Goal: Navigation & Orientation: Find specific page/section

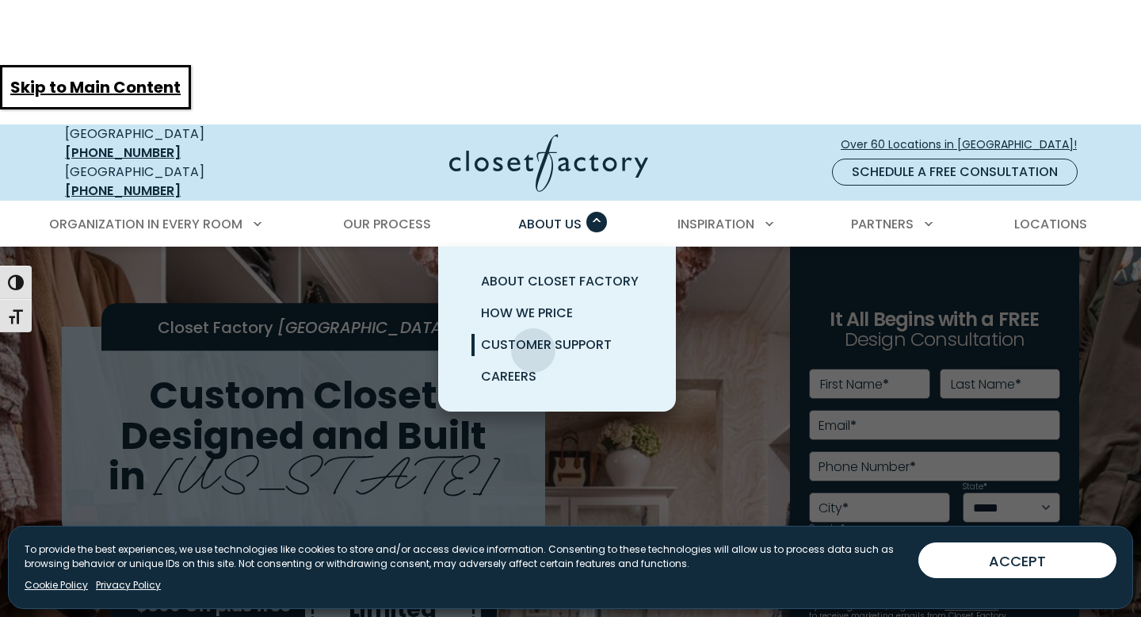
click at [533, 335] on span "Customer Support" at bounding box center [546, 344] width 131 height 18
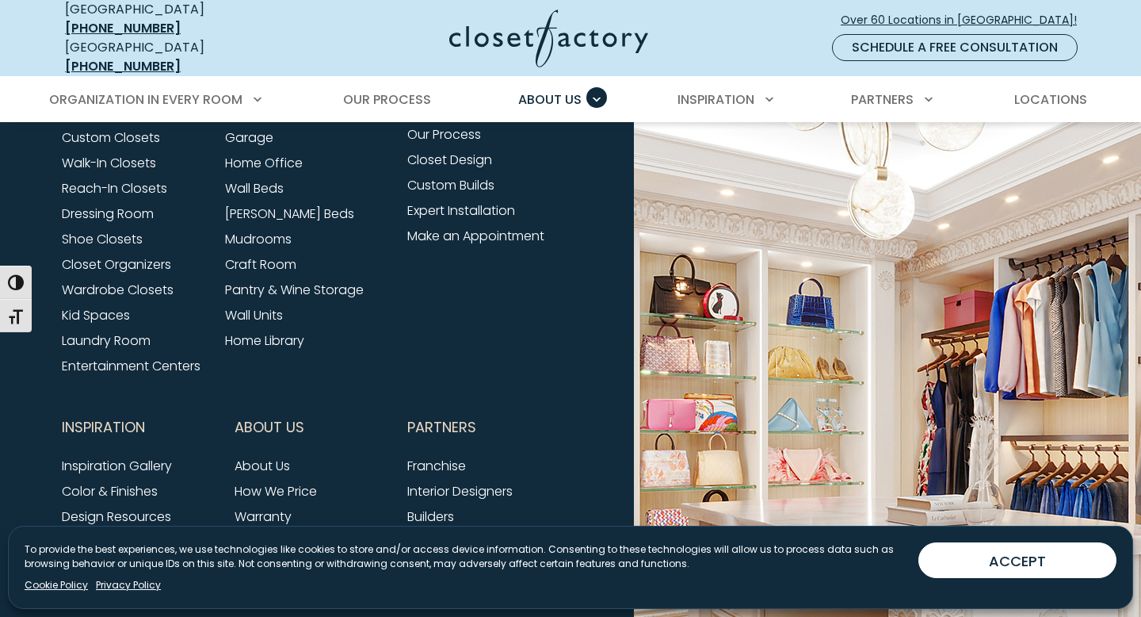
scroll to position [1491, 0]
click at [457, 456] on link "Franchise" at bounding box center [436, 465] width 59 height 18
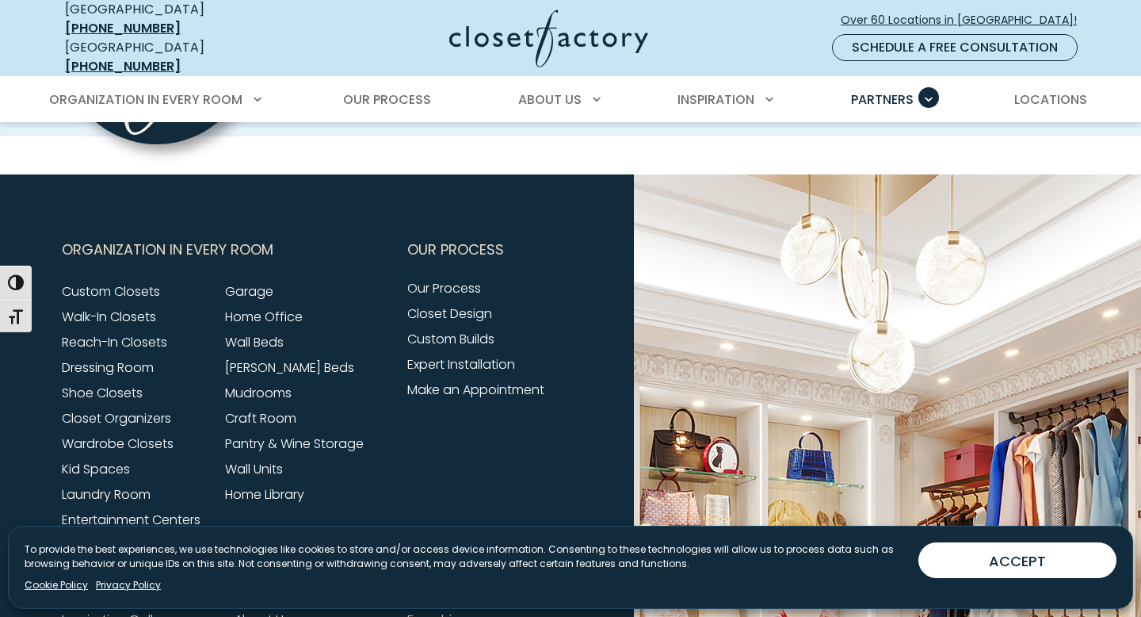
scroll to position [5249, 0]
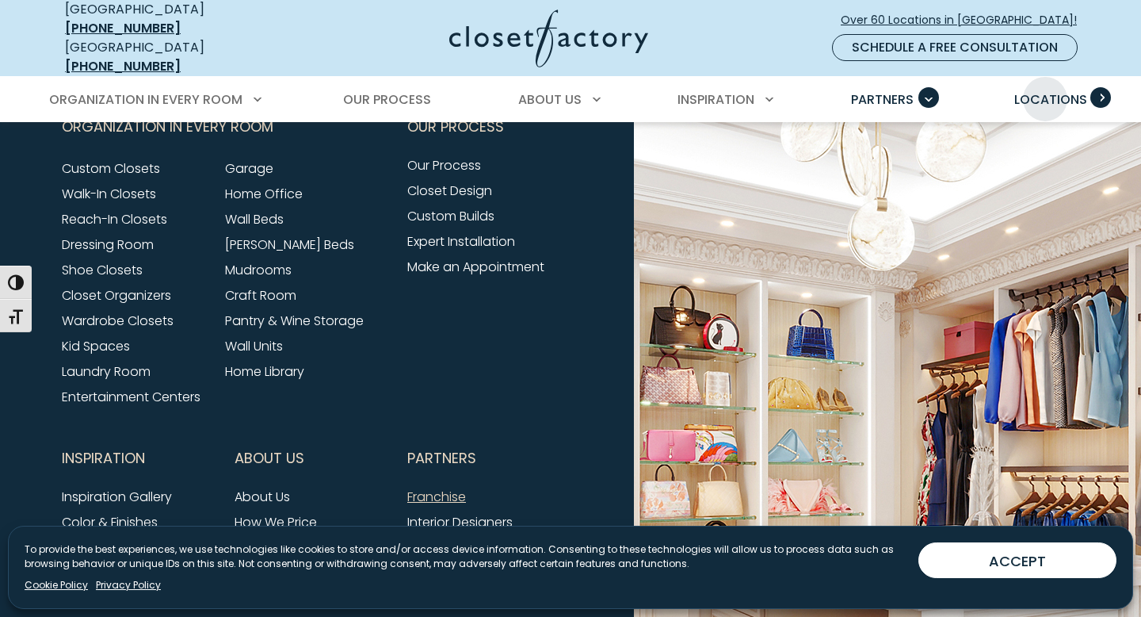
click at [1045, 90] on span "Locations" at bounding box center [1050, 99] width 73 height 18
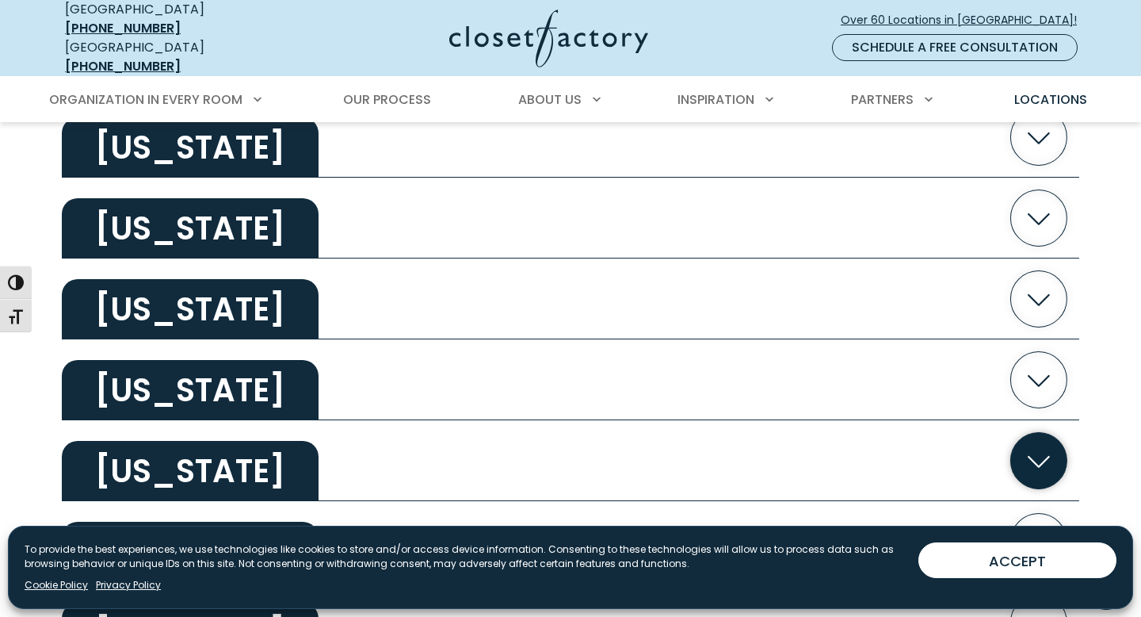
scroll to position [735, 0]
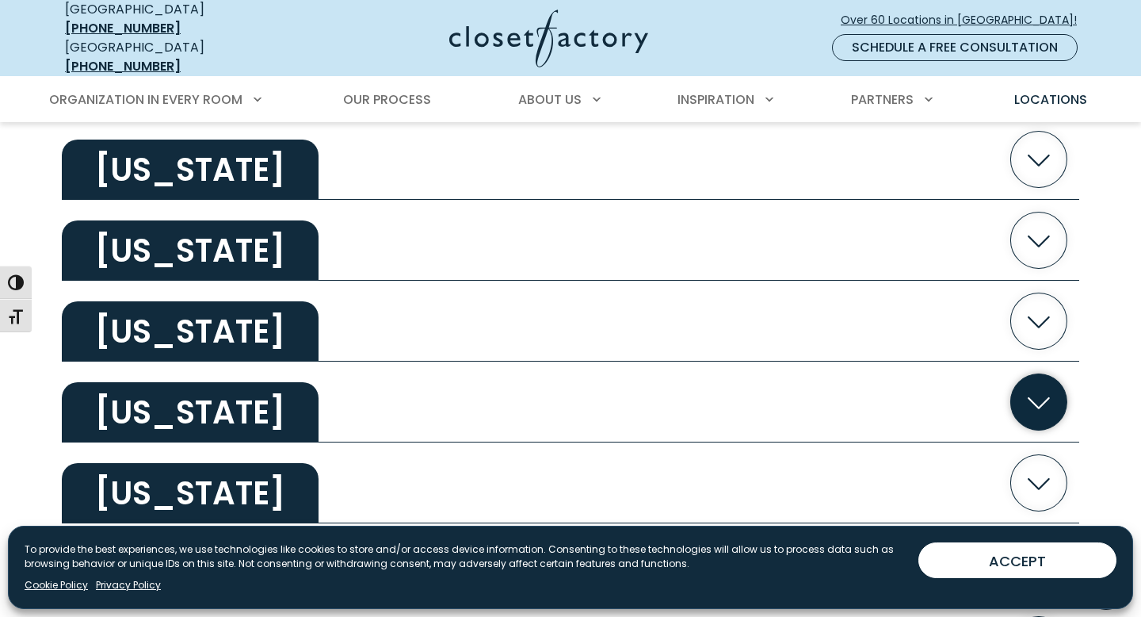
click at [1034, 374] on icon "button" at bounding box center [1039, 402] width 56 height 56
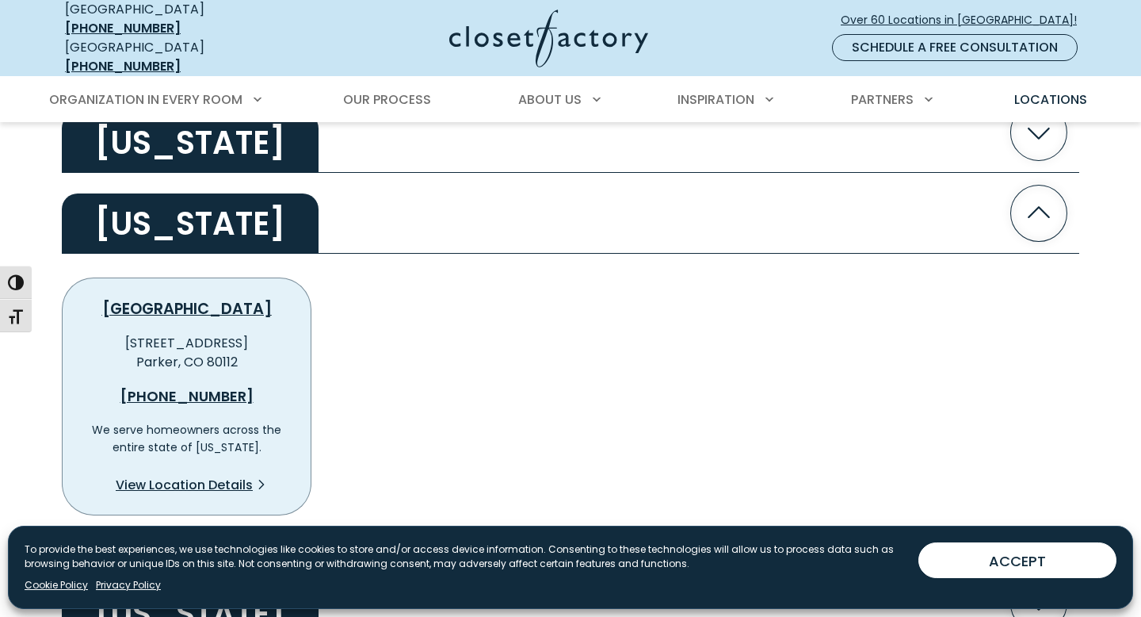
scroll to position [920, 0]
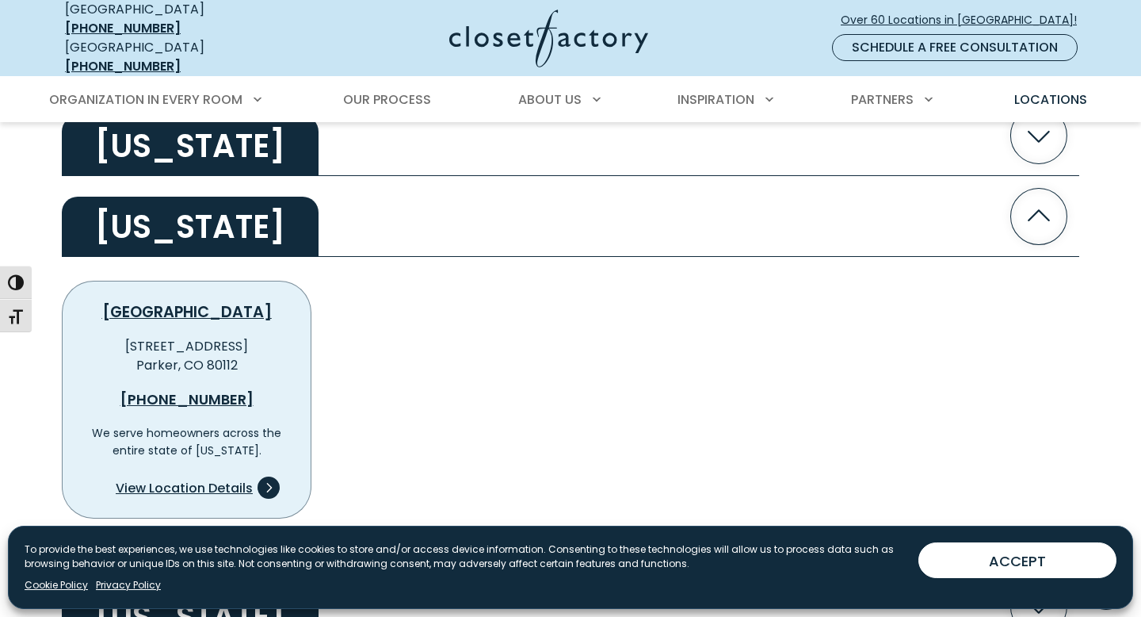
click at [160, 479] on span "View Location Details" at bounding box center [184, 488] width 137 height 19
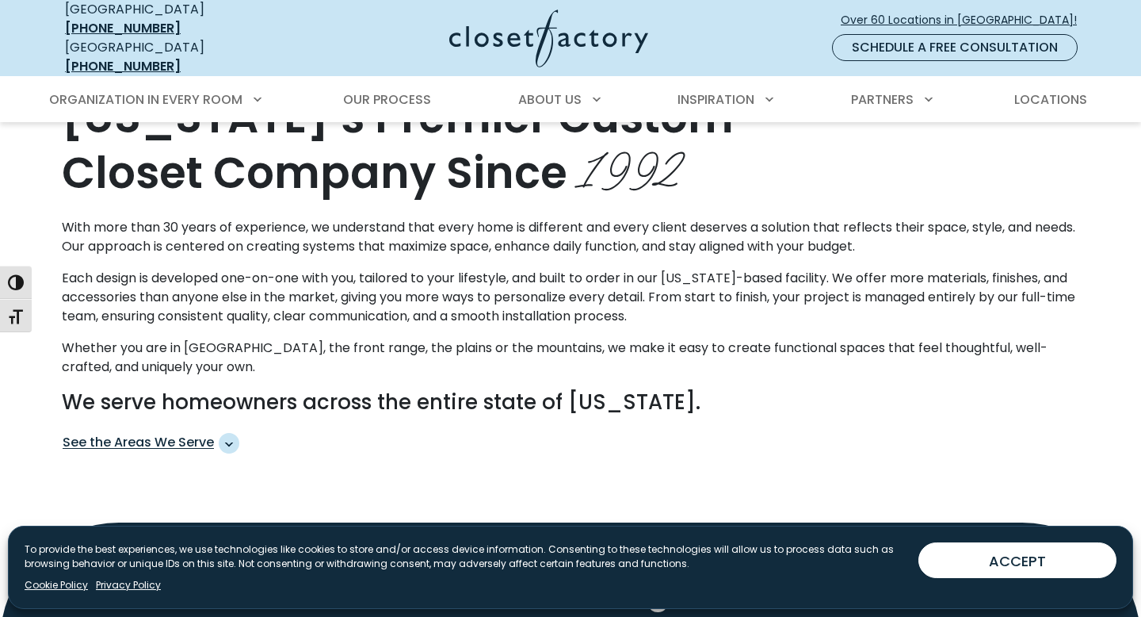
scroll to position [952, 0]
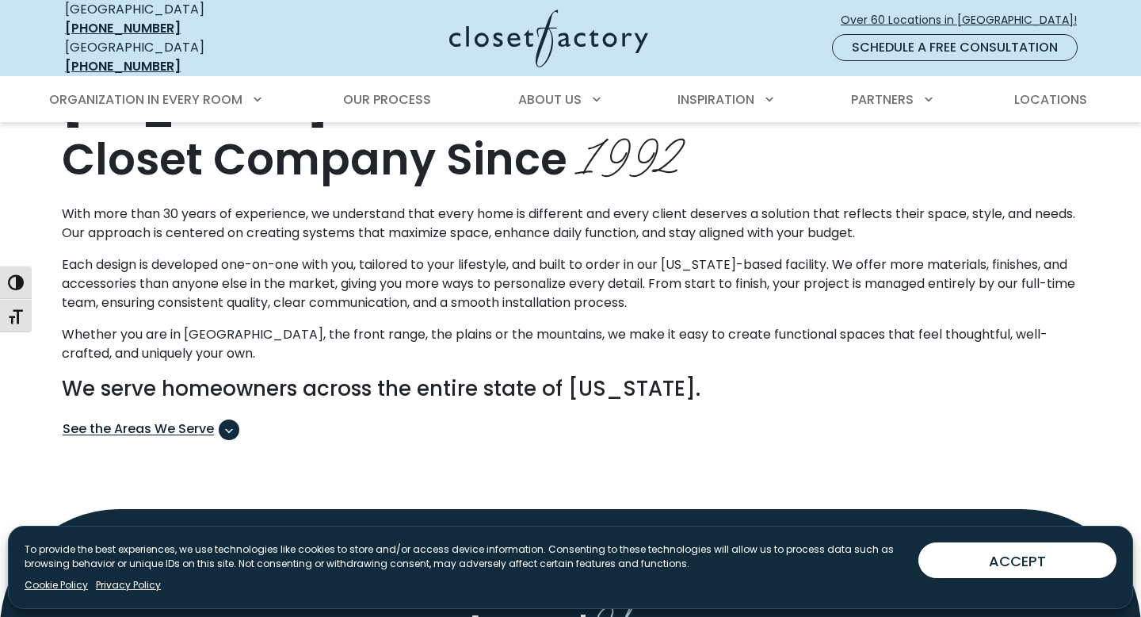
click at [235, 419] on span "See the Areas We Serve" at bounding box center [229, 429] width 21 height 21
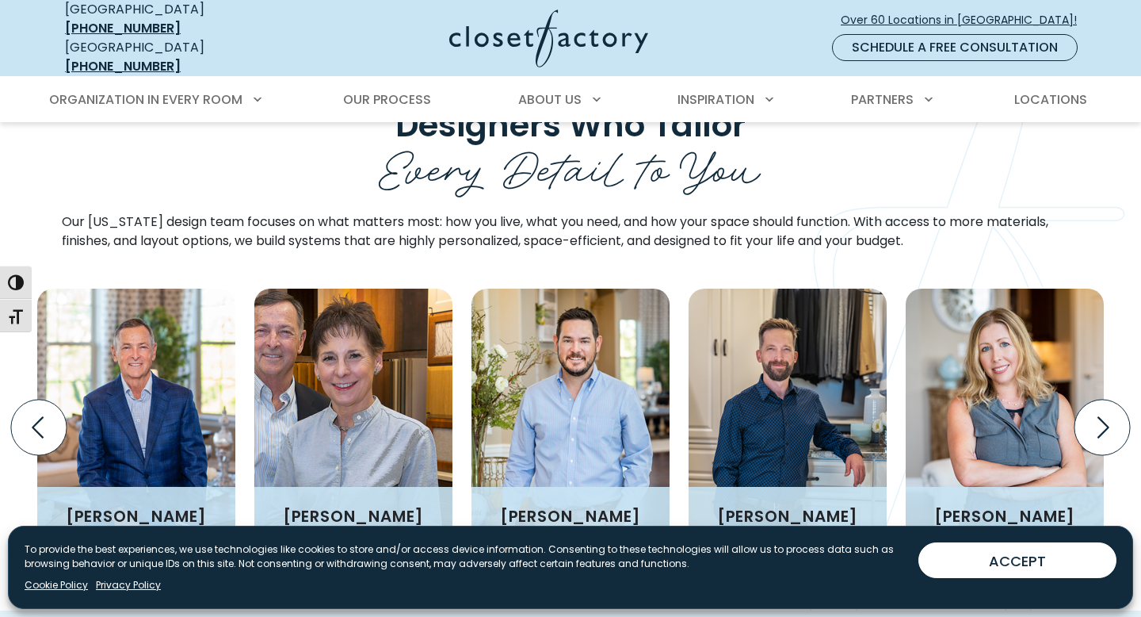
scroll to position [2267, 0]
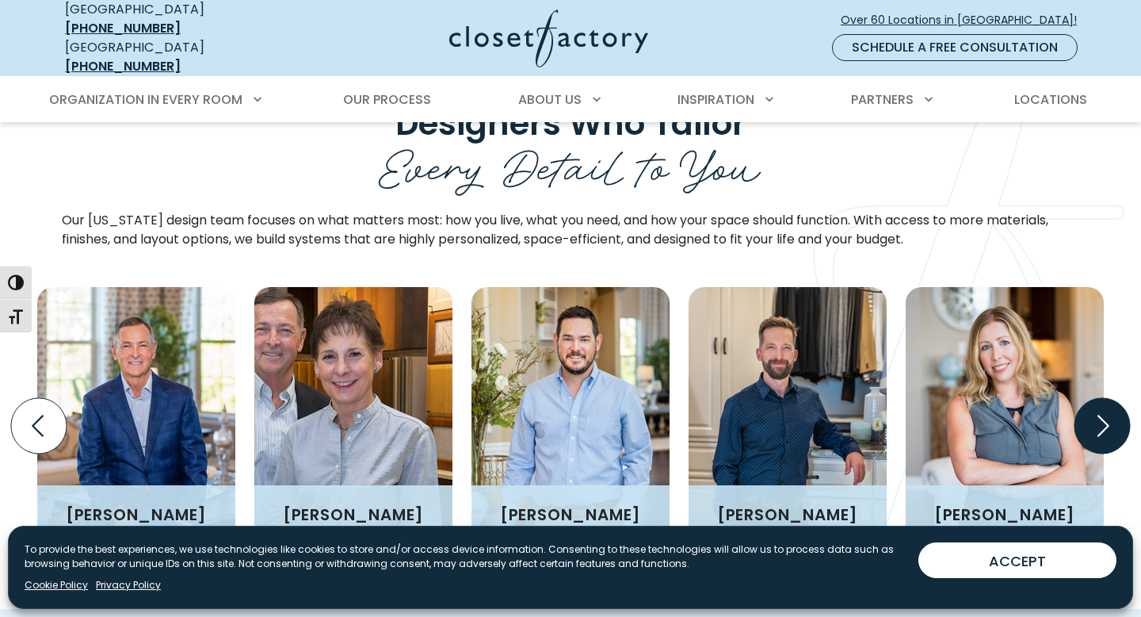
click at [1101, 415] on icon "Next slide" at bounding box center [1104, 425] width 12 height 21
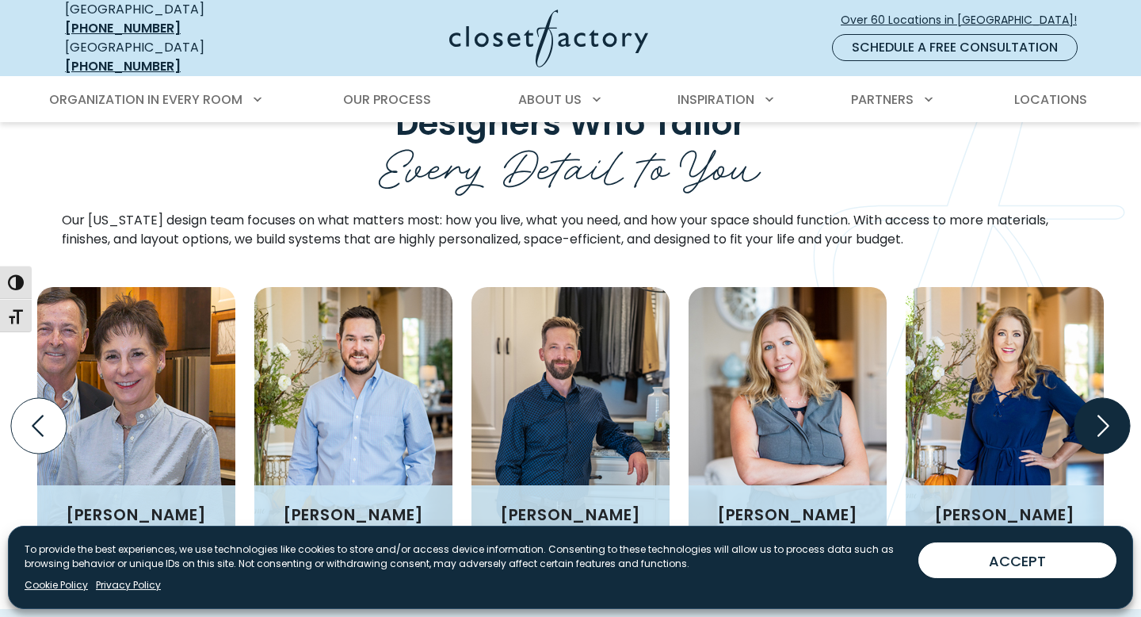
click at [1115, 398] on icon "Next slide" at bounding box center [1102, 425] width 55 height 55
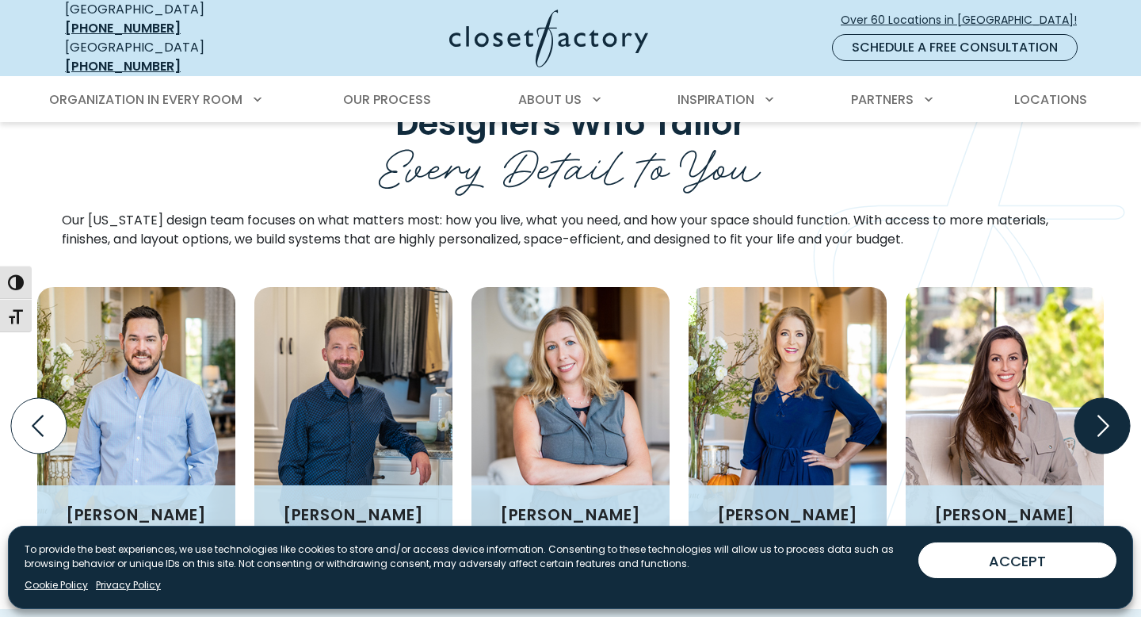
click at [1115, 398] on icon "Next slide" at bounding box center [1102, 425] width 55 height 55
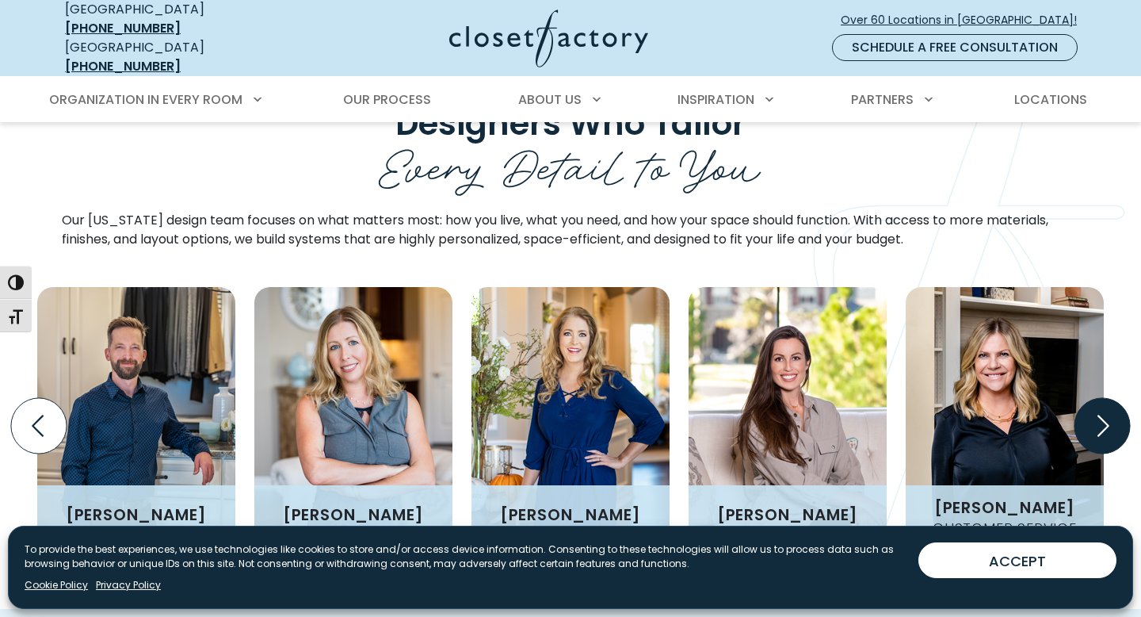
click at [1115, 398] on icon "Next slide" at bounding box center [1102, 425] width 55 height 55
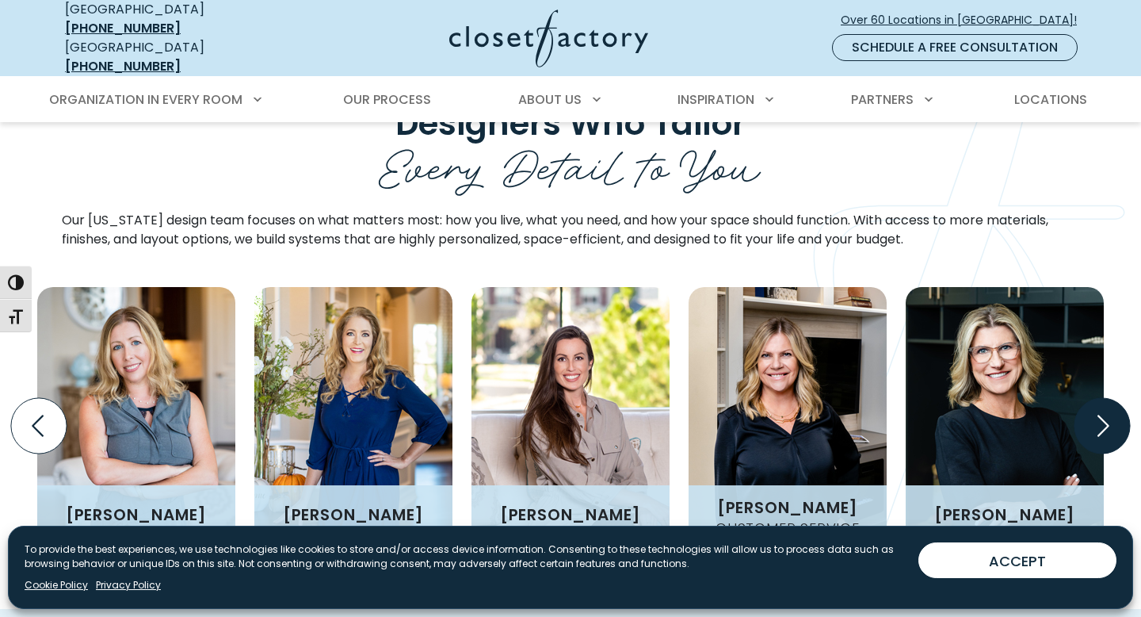
click at [1115, 398] on icon "Next slide" at bounding box center [1102, 425] width 55 height 55
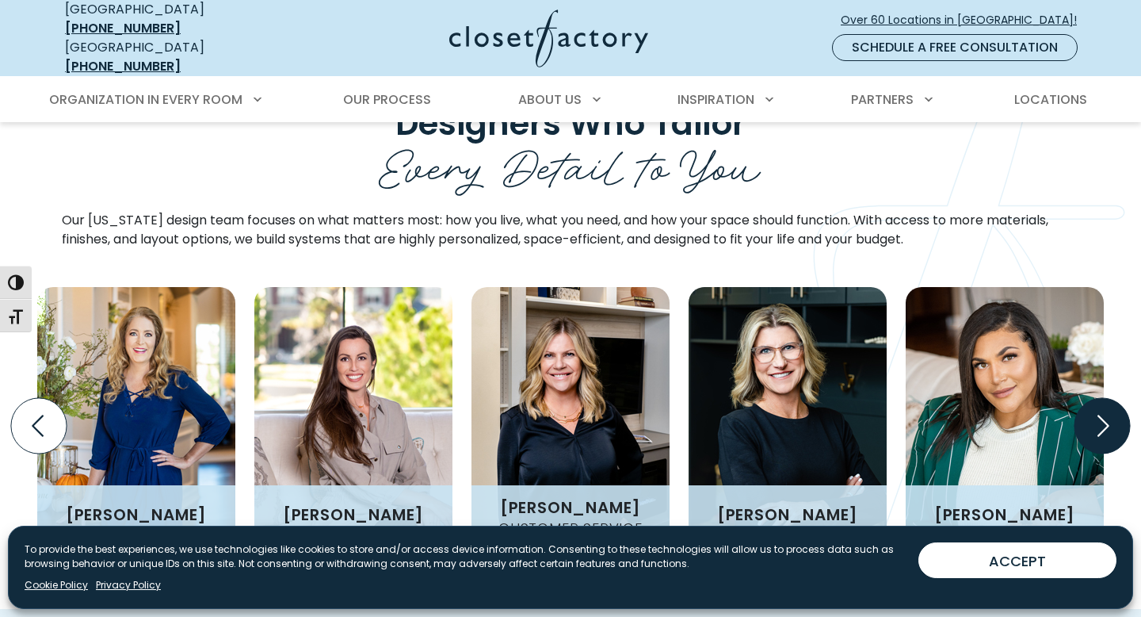
click at [1115, 398] on icon "Next slide" at bounding box center [1102, 425] width 55 height 55
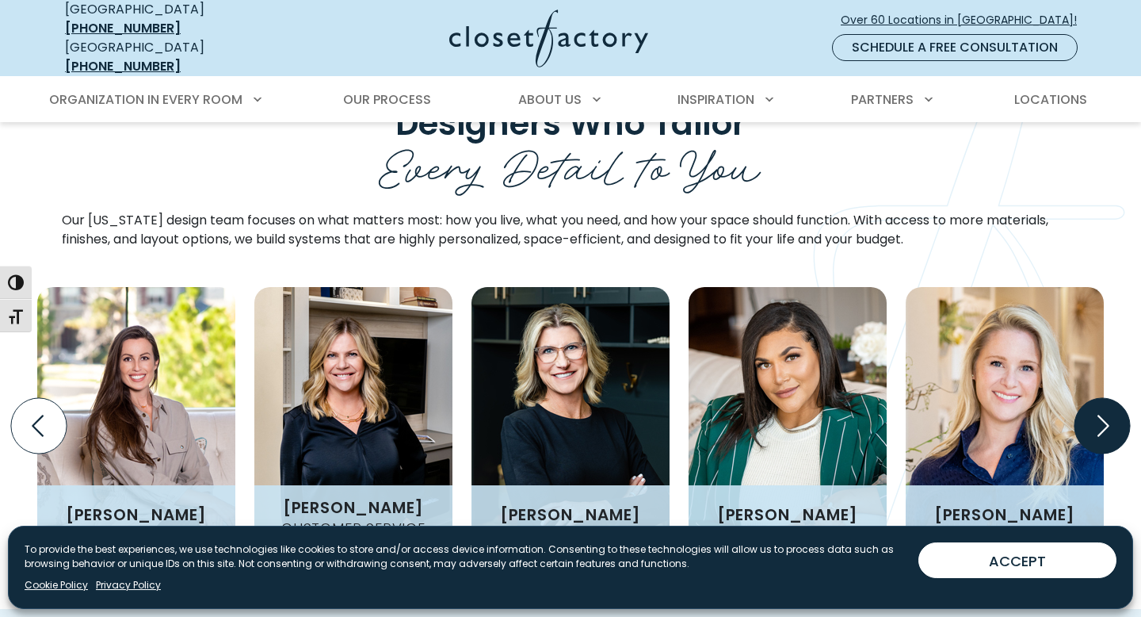
click at [1122, 398] on icon "Next slide" at bounding box center [1102, 425] width 55 height 55
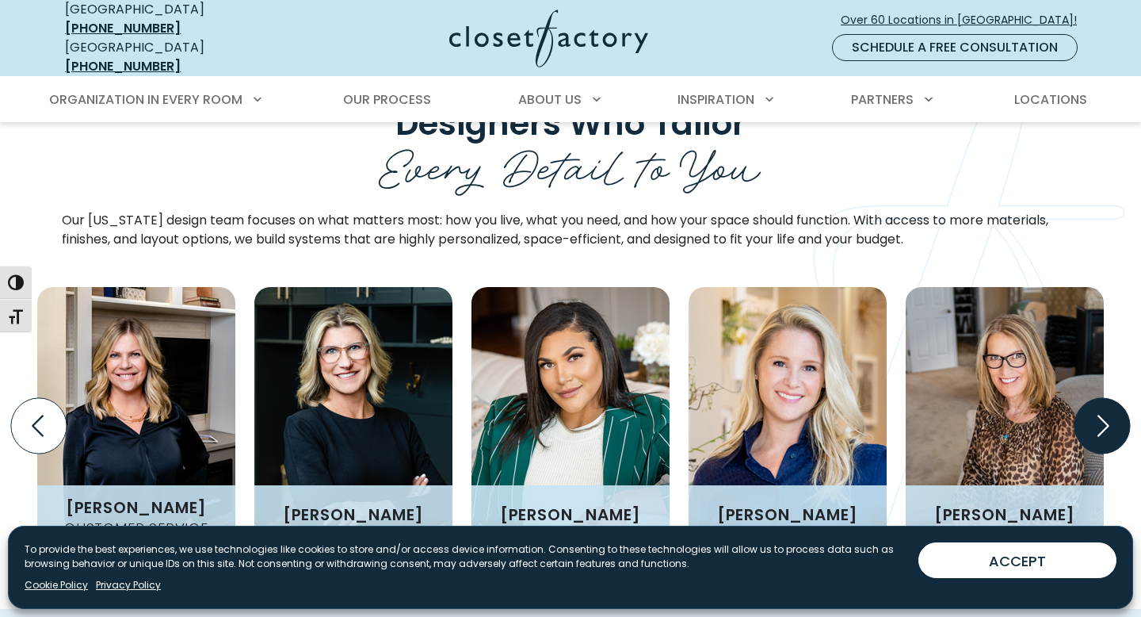
click at [1122, 398] on icon "Next slide" at bounding box center [1102, 425] width 55 height 55
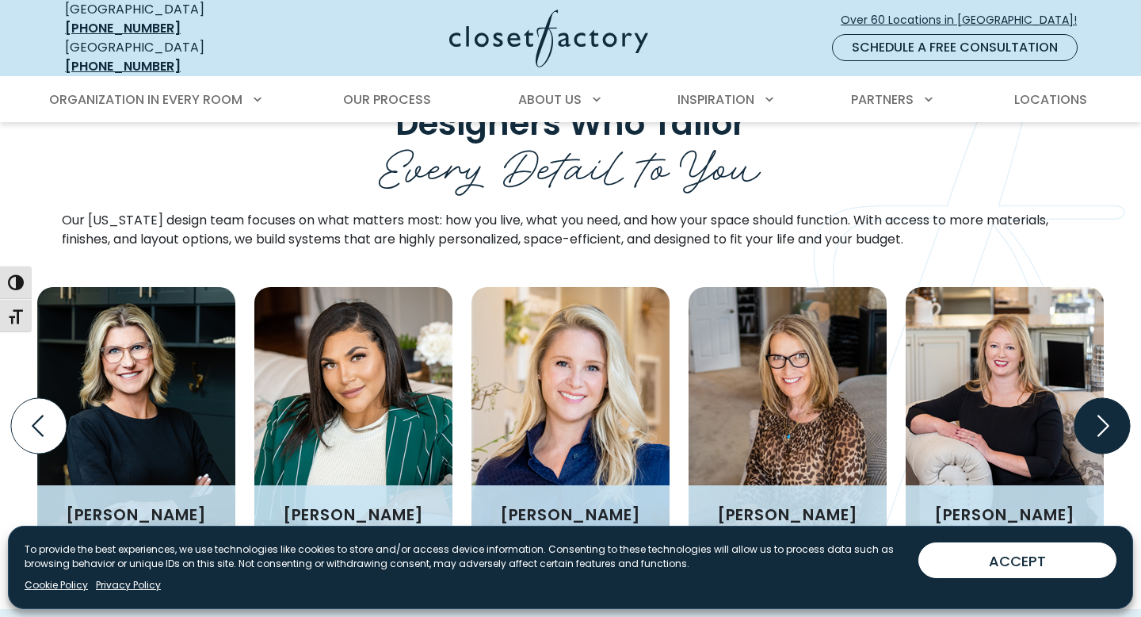
click at [1122, 398] on icon "Next slide" at bounding box center [1102, 425] width 55 height 55
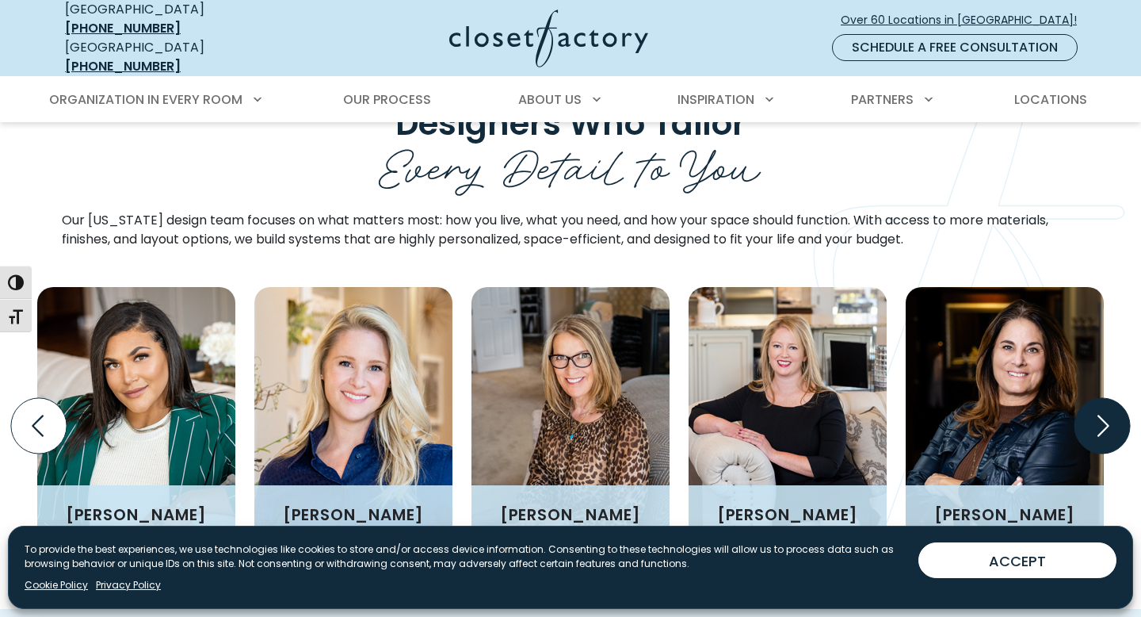
click at [1122, 398] on icon "Next slide" at bounding box center [1102, 425] width 55 height 55
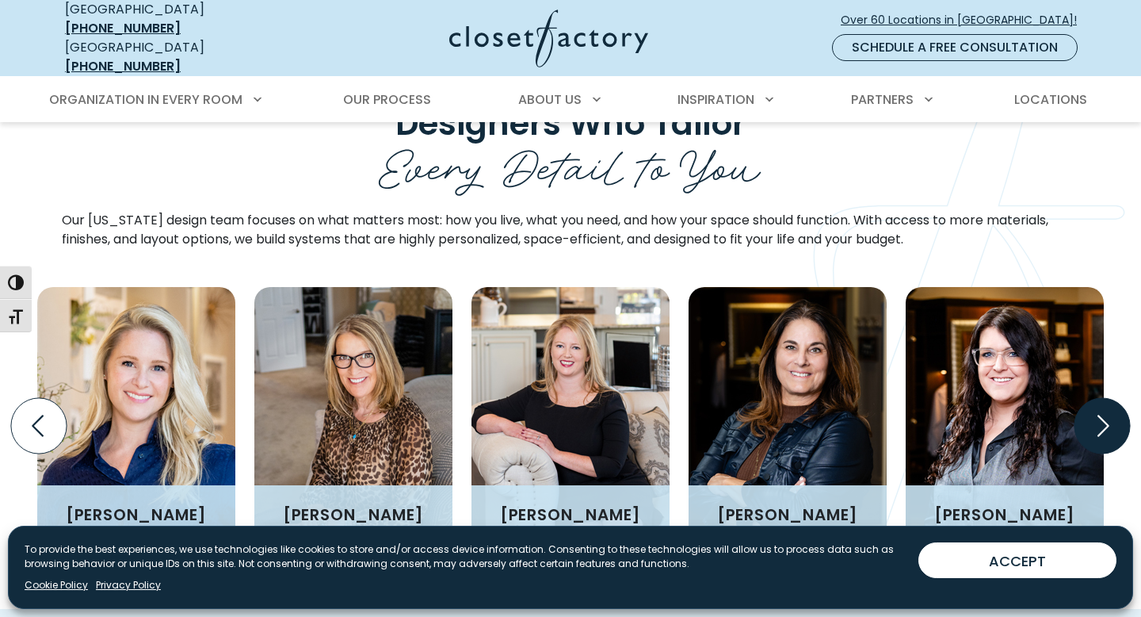
click at [1122, 398] on icon "Next slide" at bounding box center [1102, 425] width 55 height 55
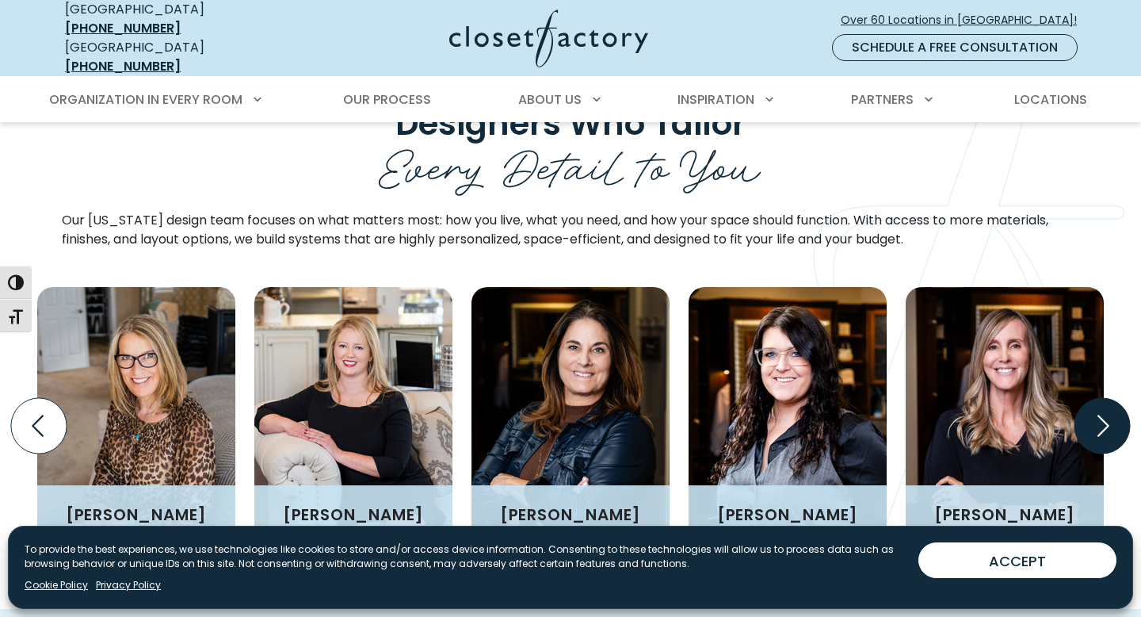
click at [1122, 398] on icon "Next slide" at bounding box center [1102, 425] width 55 height 55
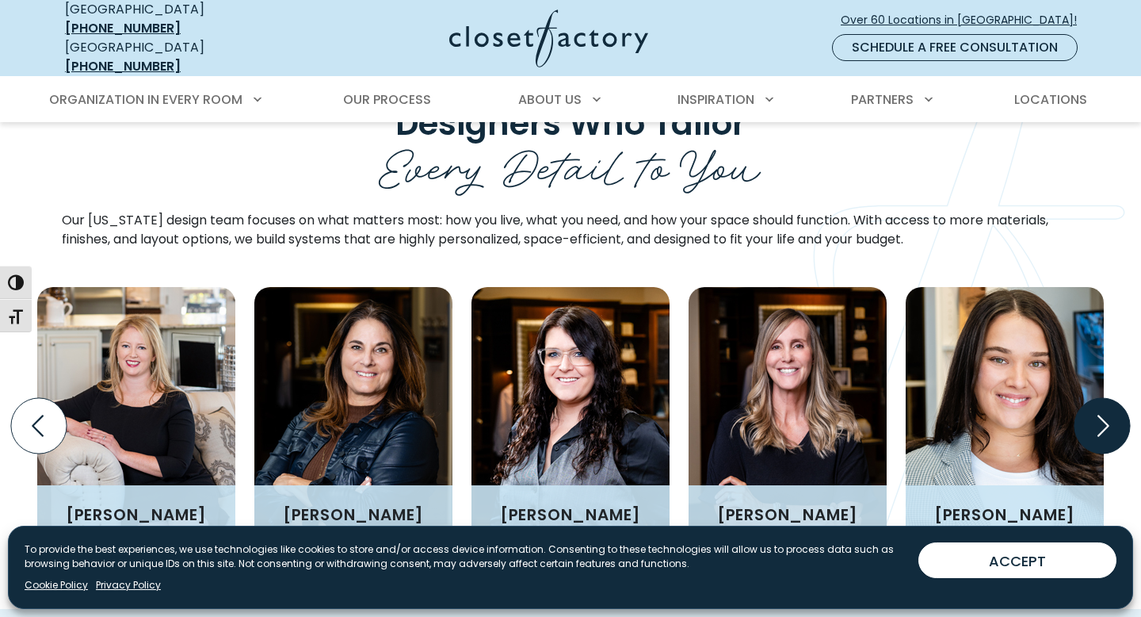
click at [1122, 398] on icon "Next slide" at bounding box center [1102, 425] width 55 height 55
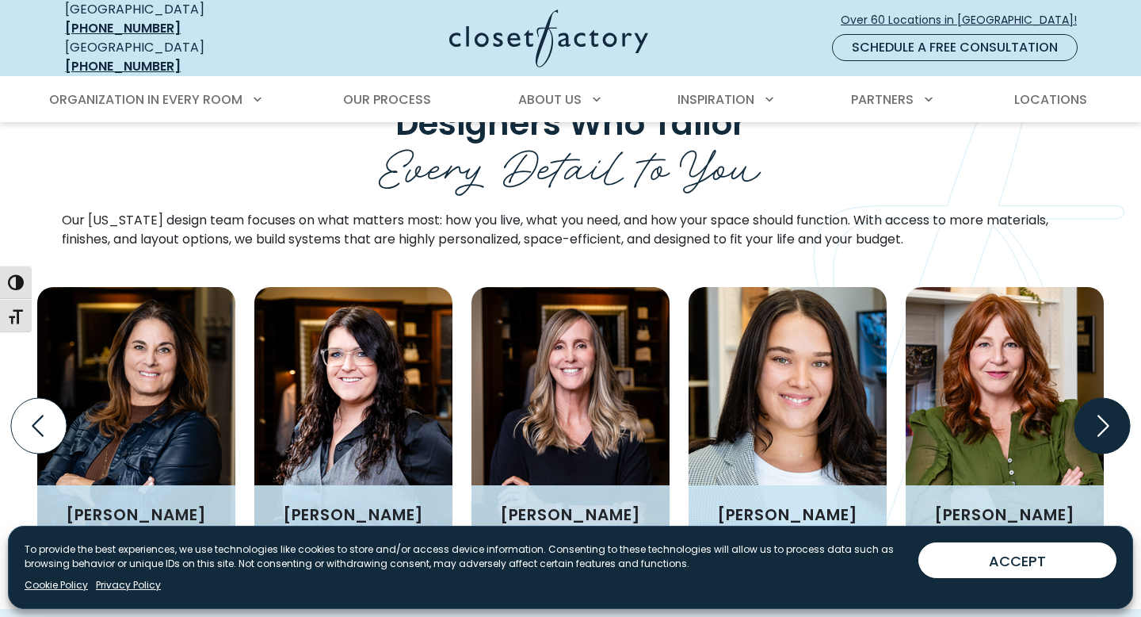
click at [1122, 398] on icon "Next slide" at bounding box center [1102, 425] width 55 height 55
